Goal: Task Accomplishment & Management: Manage account settings

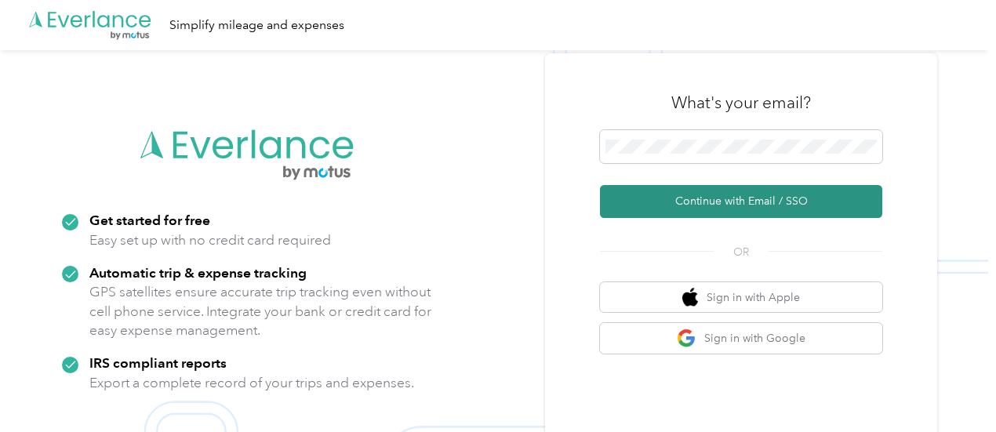
click at [667, 197] on button "Continue with Email / SSO" at bounding box center [741, 201] width 282 height 33
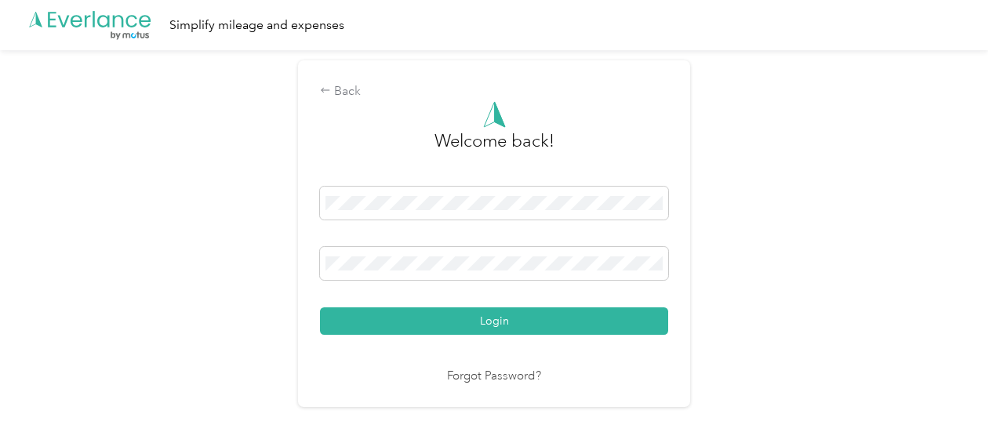
click at [561, 325] on button "Login" at bounding box center [494, 320] width 348 height 27
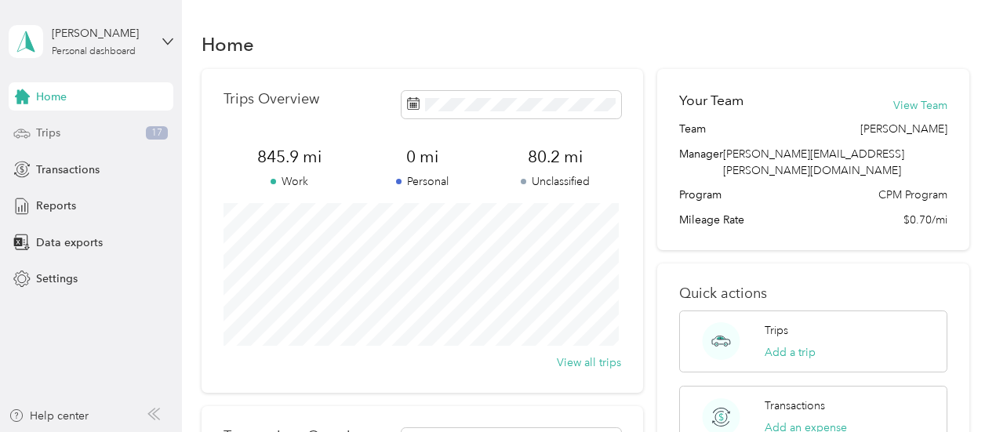
click at [66, 141] on div "Trips 17" at bounding box center [91, 133] width 165 height 28
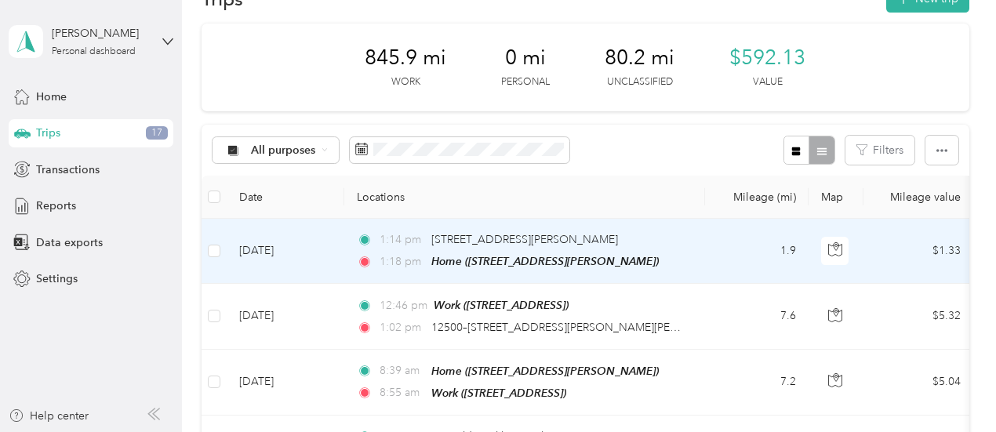
scroll to position [78, 0]
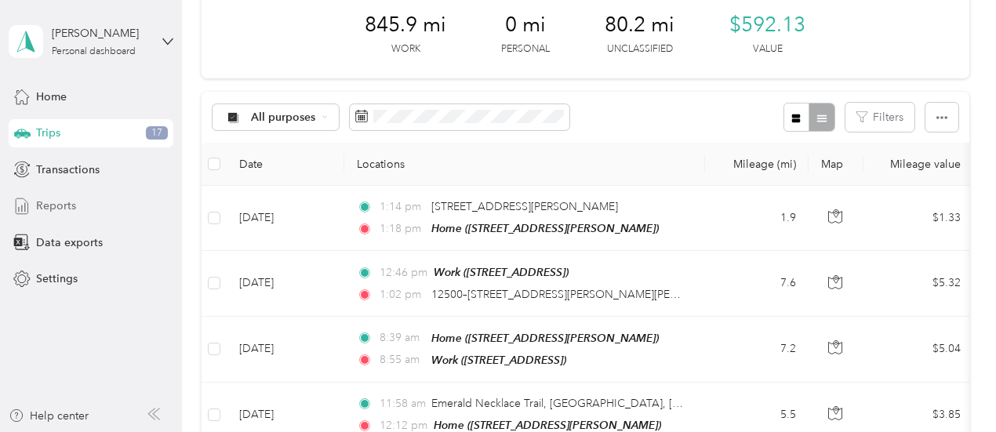
click at [107, 210] on div "Reports" at bounding box center [91, 206] width 165 height 28
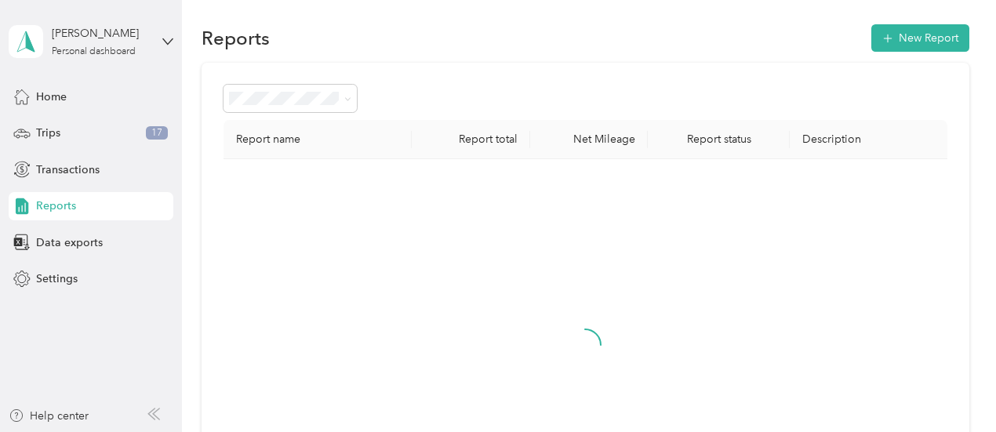
scroll to position [78, 0]
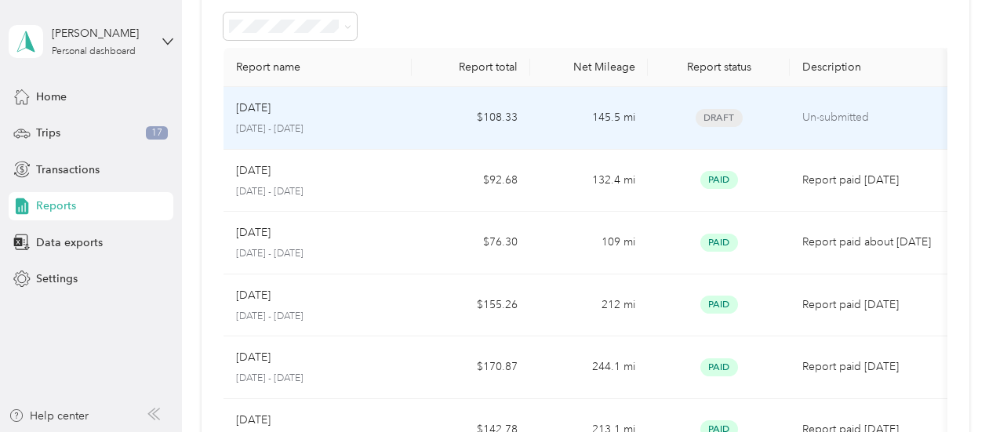
click at [592, 117] on td "145.5 mi" at bounding box center [589, 118] width 118 height 63
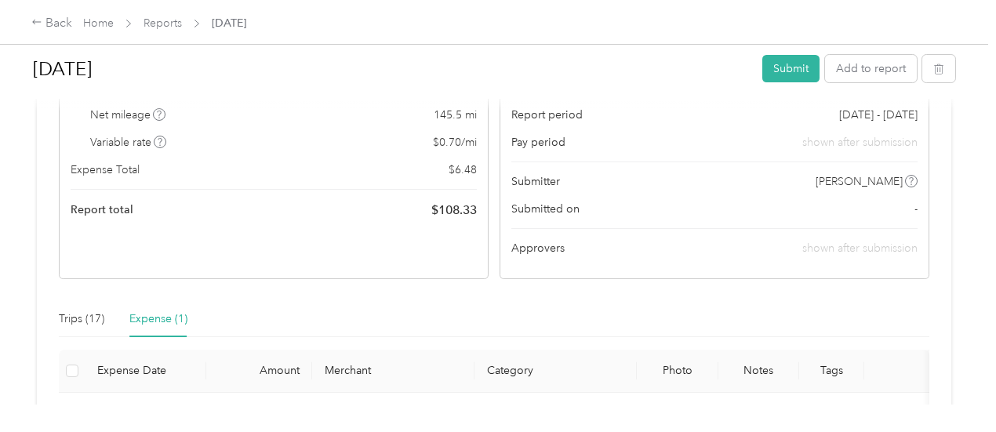
scroll to position [235, 0]
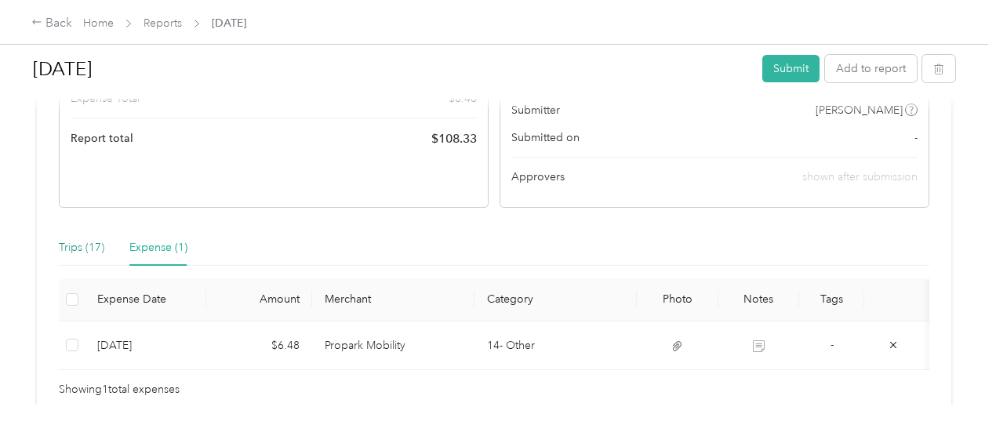
click at [65, 246] on div "Trips (17)" at bounding box center [81, 247] width 45 height 17
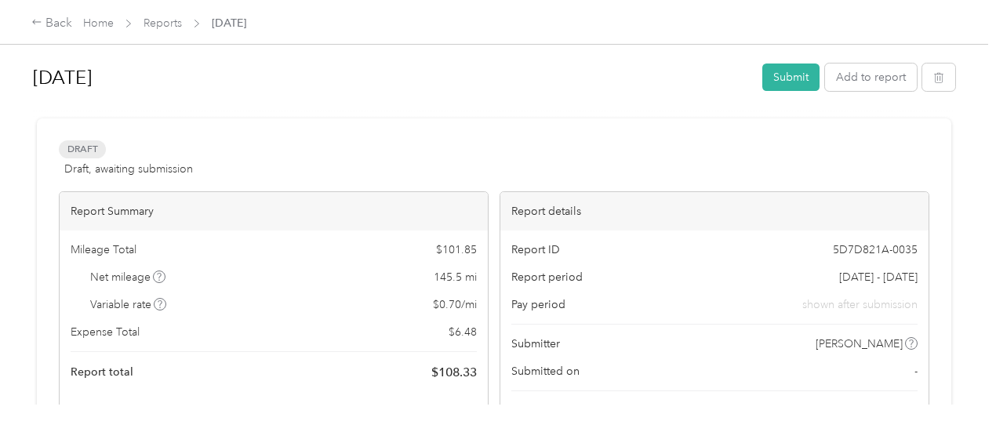
scroll to position [0, 0]
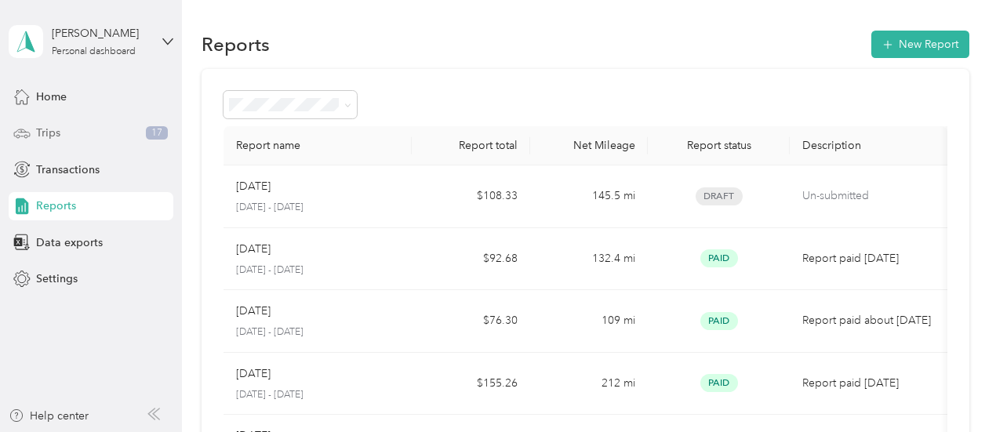
click at [94, 127] on div "Trips 17" at bounding box center [91, 133] width 165 height 28
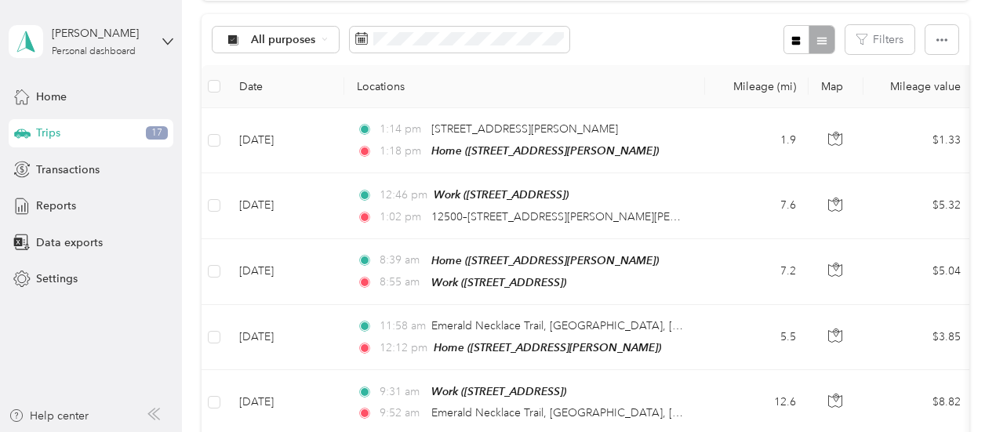
scroll to position [157, 0]
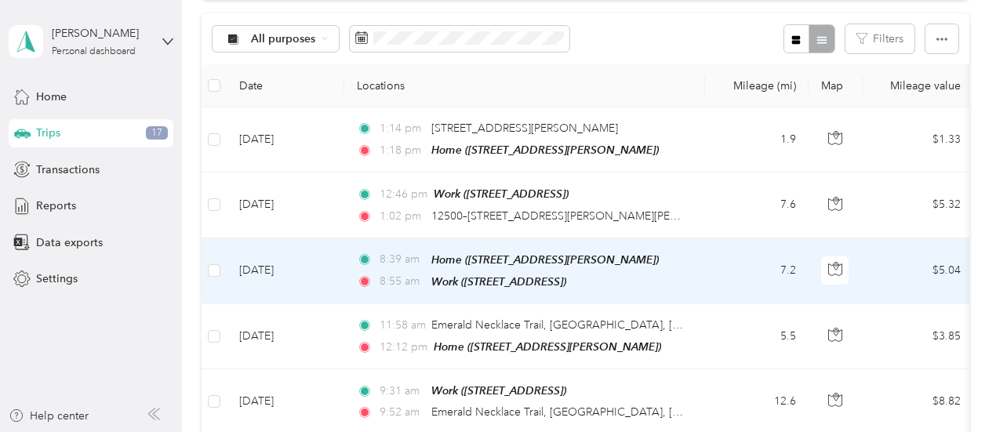
click at [202, 264] on td at bounding box center [214, 271] width 25 height 66
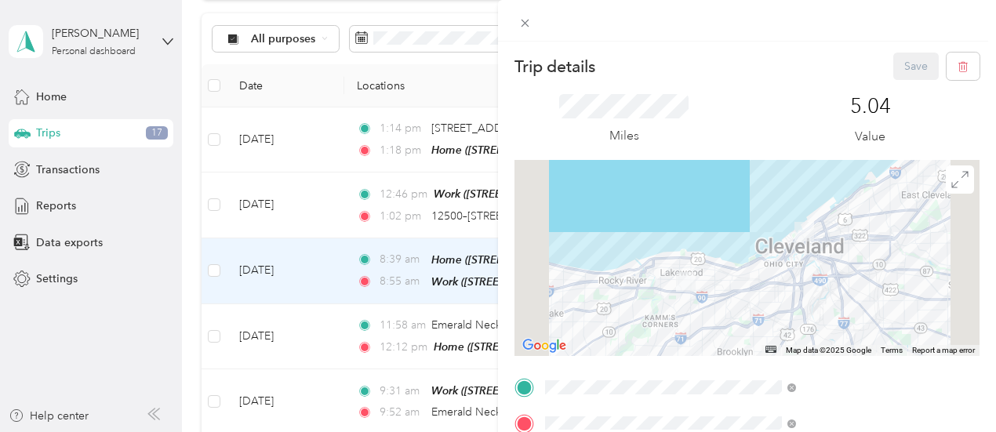
click at [212, 270] on div "Trip details Save This trip cannot be edited because it is either under review,…" at bounding box center [498, 216] width 996 height 432
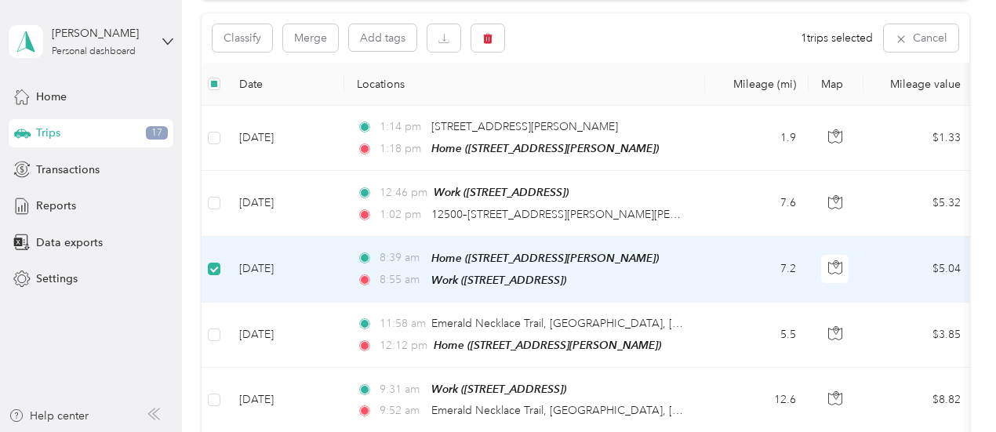
scroll to position [155, 0]
click at [483, 40] on icon "button" at bounding box center [487, 39] width 11 height 11
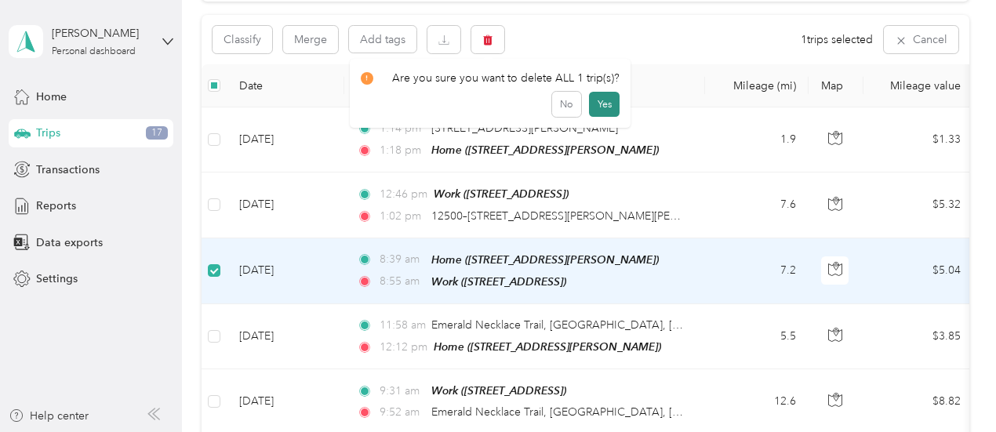
click at [599, 96] on button "Yes" at bounding box center [604, 104] width 31 height 25
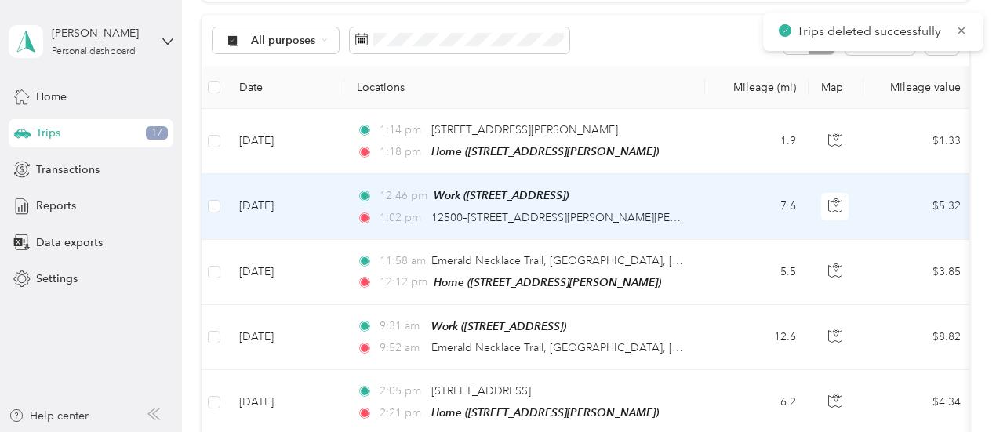
click at [223, 202] on td at bounding box center [214, 206] width 25 height 65
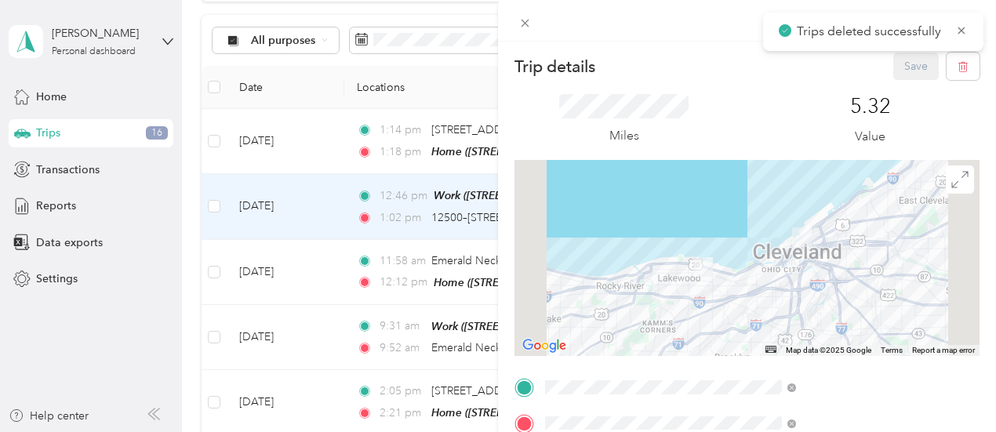
click at [213, 138] on div "Trip details Save This trip cannot be edited because it is either under review,…" at bounding box center [498, 216] width 996 height 432
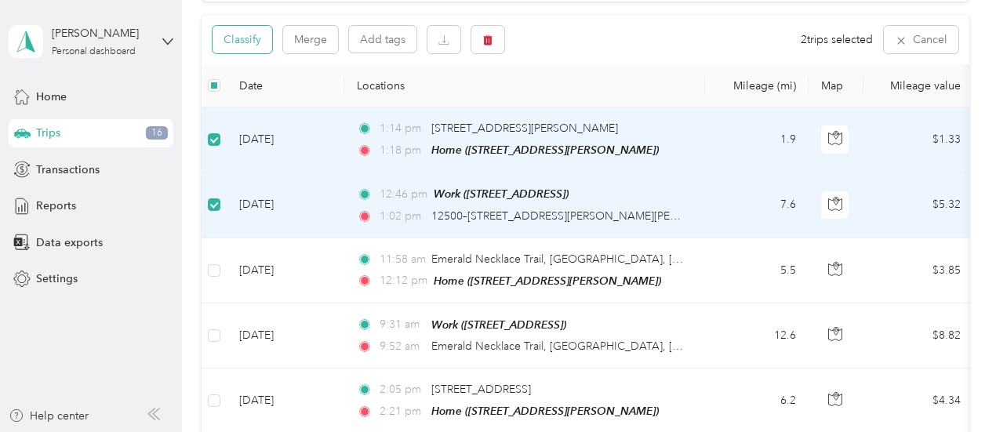
click at [246, 43] on button "Classify" at bounding box center [242, 39] width 60 height 27
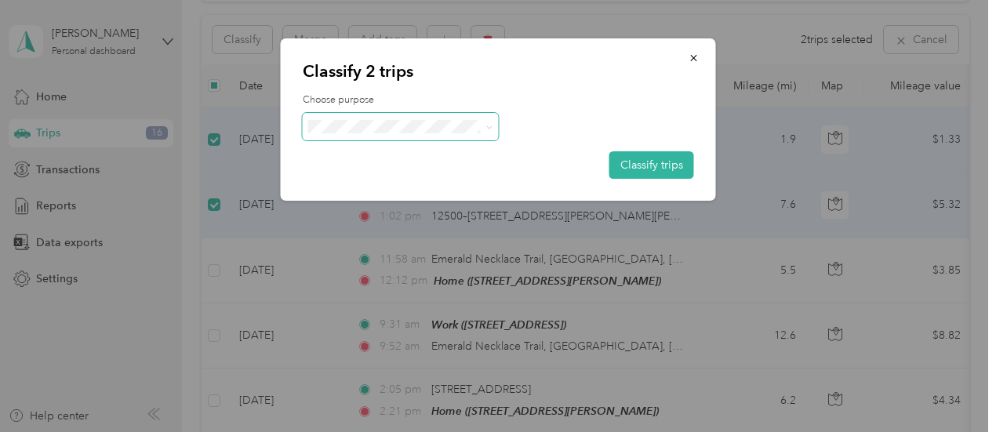
click at [377, 115] on span at bounding box center [401, 126] width 196 height 27
click at [364, 160] on span "Cuyahoga DD" at bounding box center [414, 153] width 146 height 16
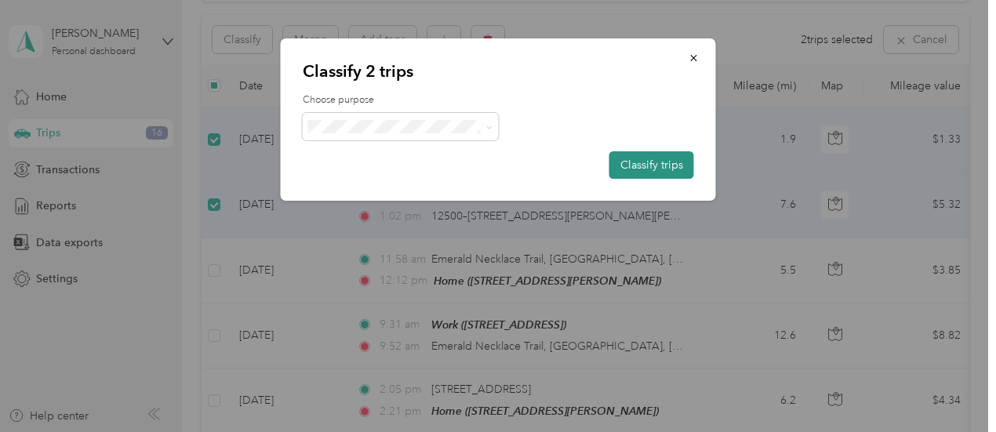
click at [633, 164] on button "Classify trips" at bounding box center [651, 164] width 85 height 27
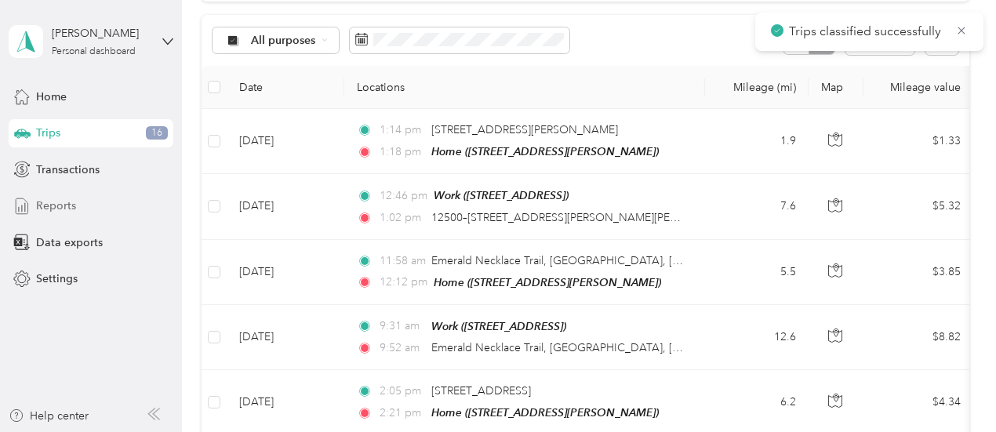
click at [88, 205] on div "Reports" at bounding box center [91, 206] width 165 height 28
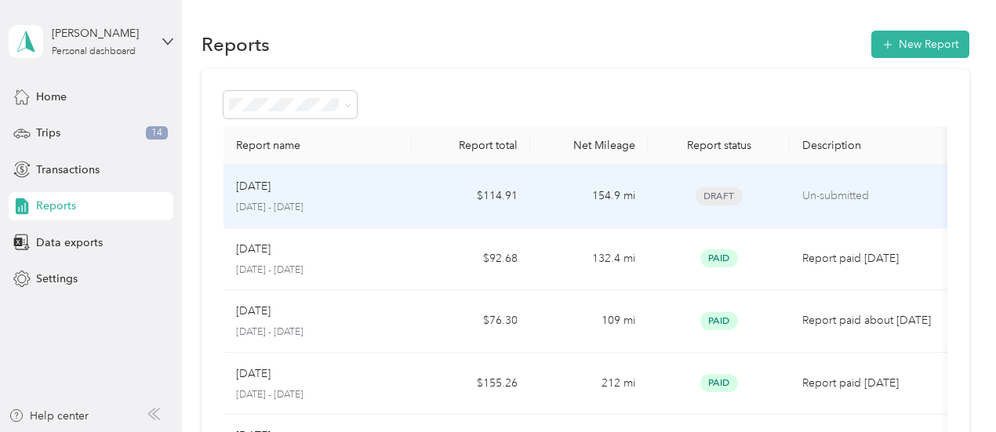
click at [584, 199] on td "154.9 mi" at bounding box center [589, 196] width 118 height 63
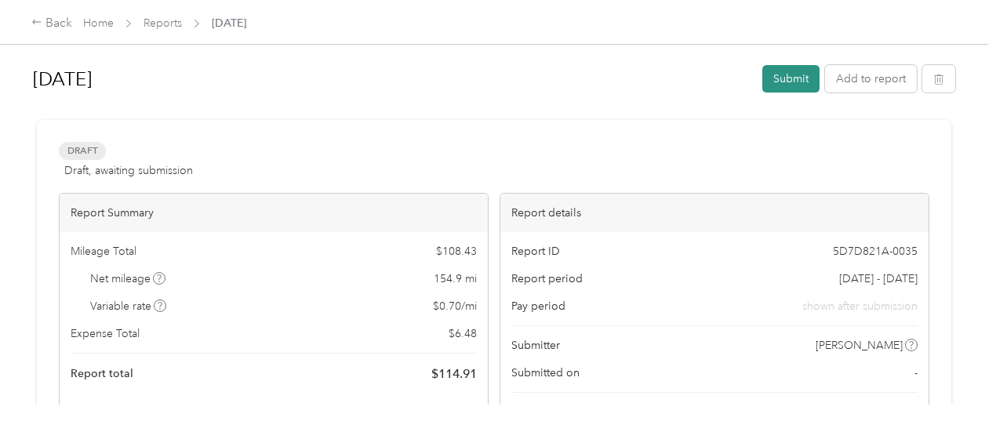
click at [790, 76] on button "Submit" at bounding box center [790, 78] width 57 height 27
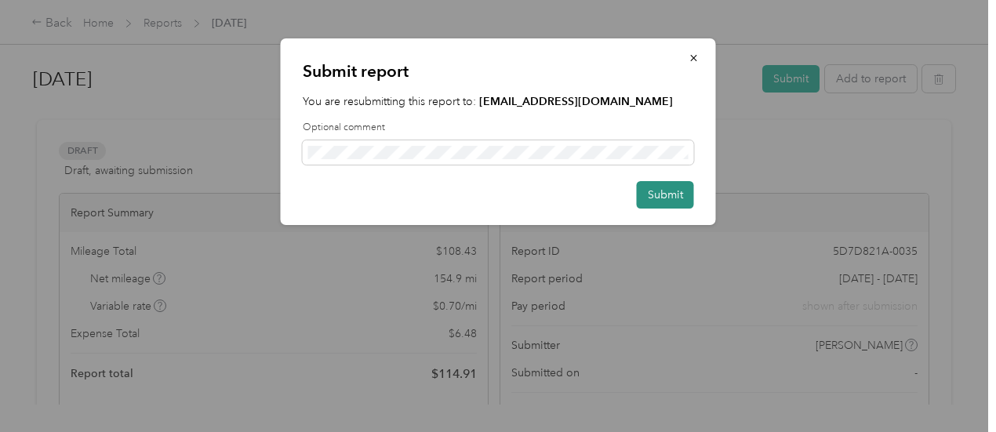
click at [692, 195] on button "Submit" at bounding box center [665, 194] width 57 height 27
